Goal: Information Seeking & Learning: Check status

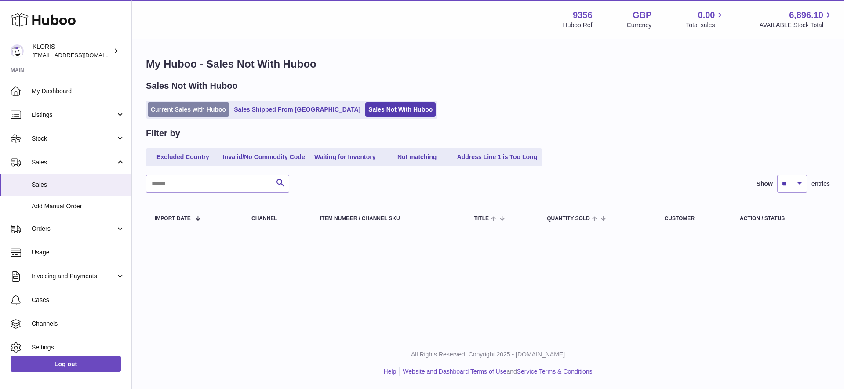
click at [190, 108] on link "Current Sales with Huboo" at bounding box center [188, 109] width 81 height 15
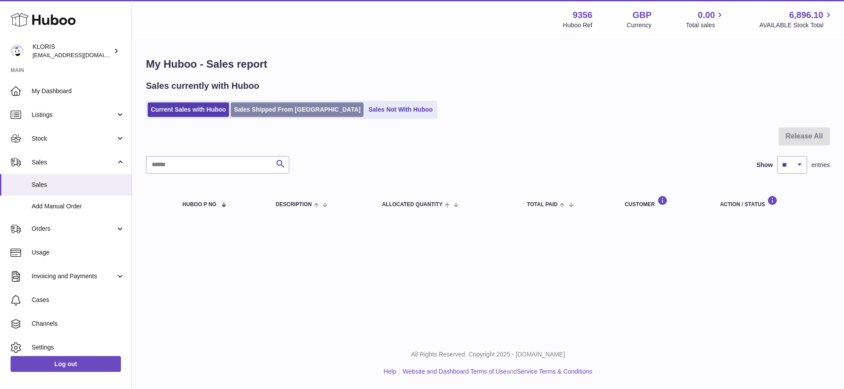
click at [278, 111] on link "Sales Shipped From [GEOGRAPHIC_DATA]" at bounding box center [297, 109] width 133 height 15
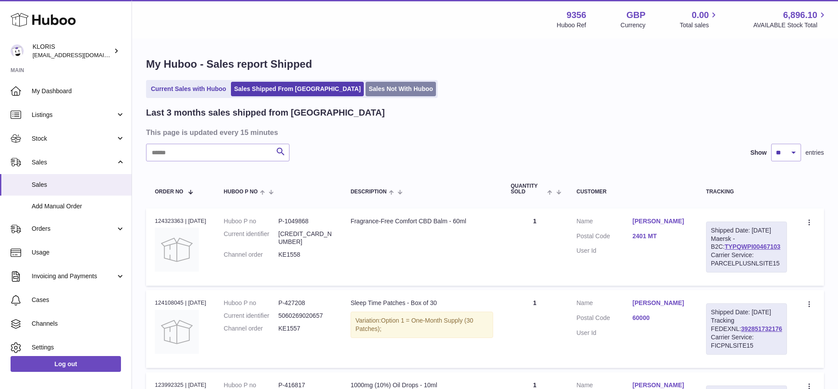
click at [366, 91] on link "Sales Not With Huboo" at bounding box center [401, 89] width 70 height 15
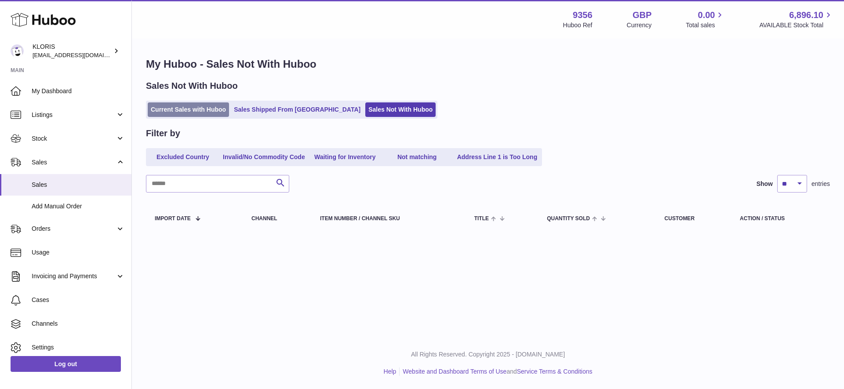
click at [192, 109] on link "Current Sales with Huboo" at bounding box center [188, 109] width 81 height 15
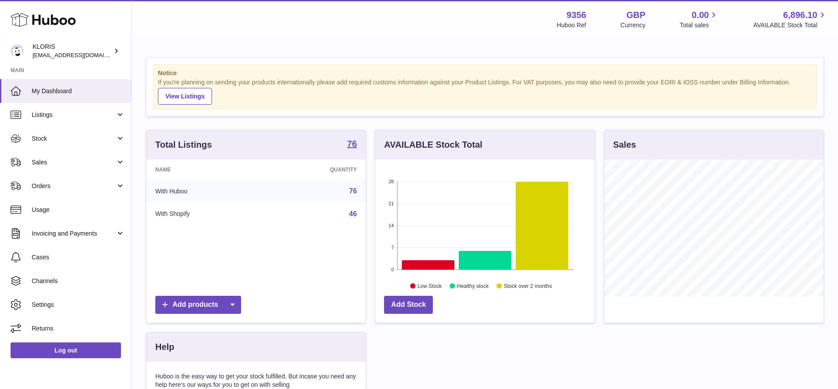
scroll to position [137, 219]
click at [40, 161] on span "Sales" at bounding box center [74, 162] width 84 height 8
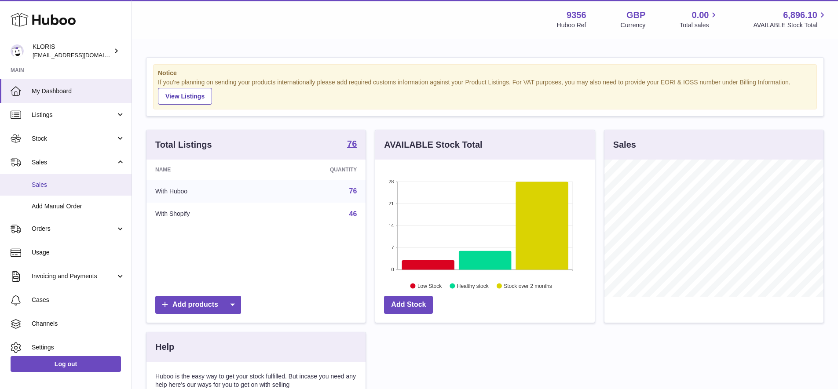
click at [41, 183] on span "Sales" at bounding box center [78, 185] width 93 height 8
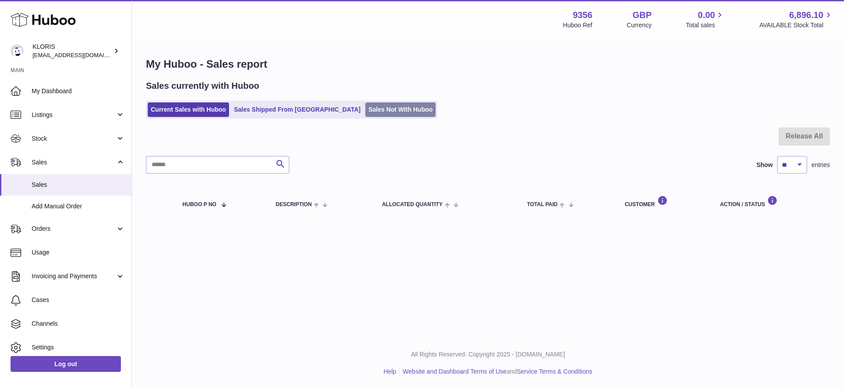
click at [366, 110] on link "Sales Not With Huboo" at bounding box center [401, 109] width 70 height 15
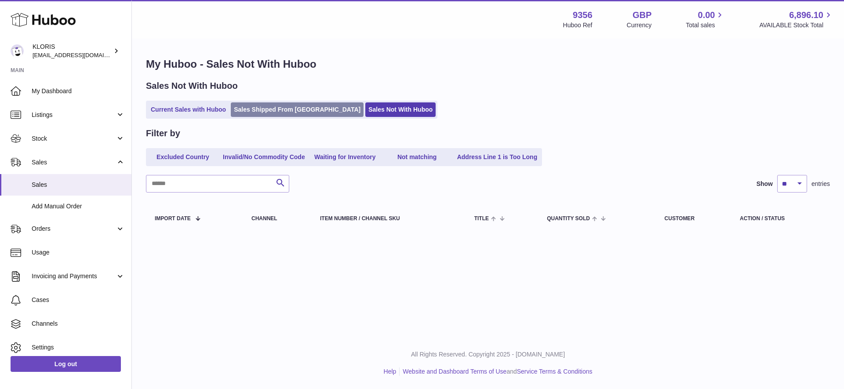
click at [287, 109] on link "Sales Shipped From [GEOGRAPHIC_DATA]" at bounding box center [297, 109] width 133 height 15
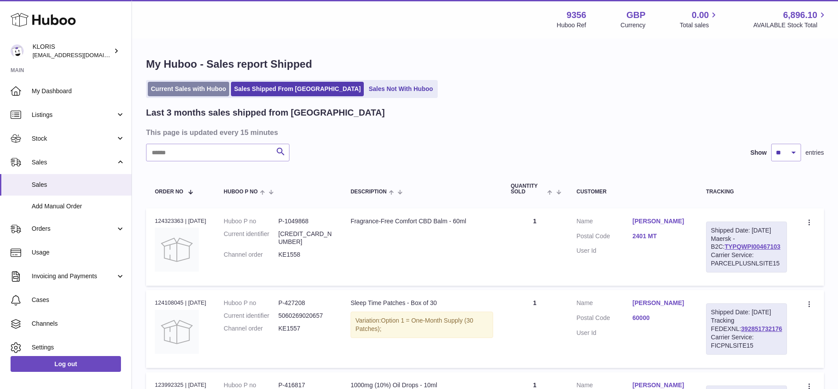
click at [174, 87] on link "Current Sales with Huboo" at bounding box center [188, 89] width 81 height 15
